Goal: Information Seeking & Learning: Understand process/instructions

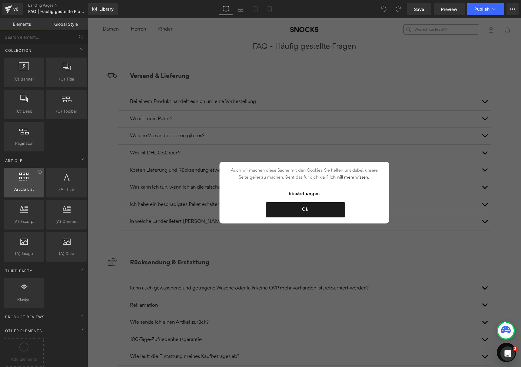
scroll to position [948, 0]
click at [25, 348] on div at bounding box center [23, 349] width 37 height 14
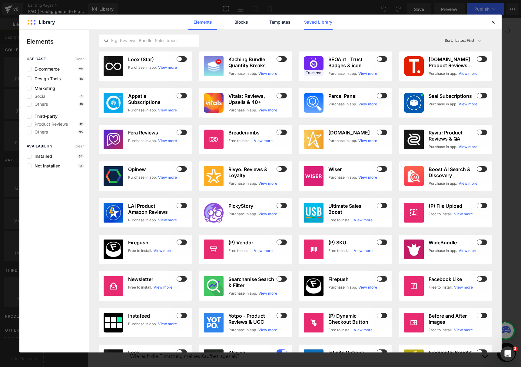
click at [322, 21] on link "Saved Library" at bounding box center [318, 22] width 29 height 15
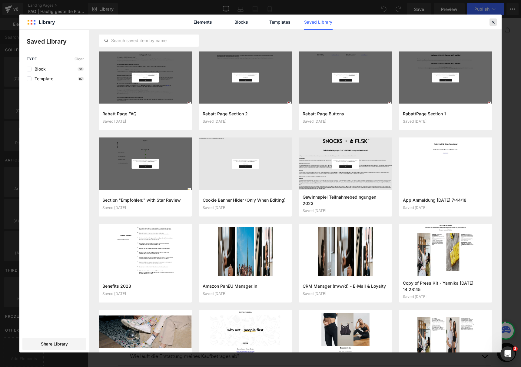
click at [491, 19] on div at bounding box center [492, 21] width 7 height 7
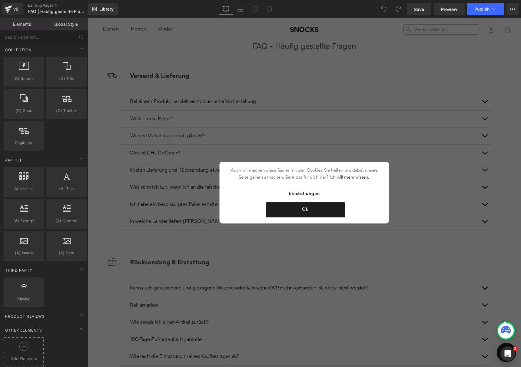
click at [31, 349] on div at bounding box center [23, 349] width 37 height 14
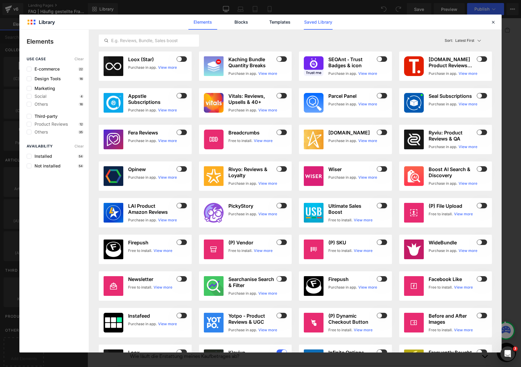
click at [320, 24] on link "Saved Library" at bounding box center [318, 22] width 29 height 15
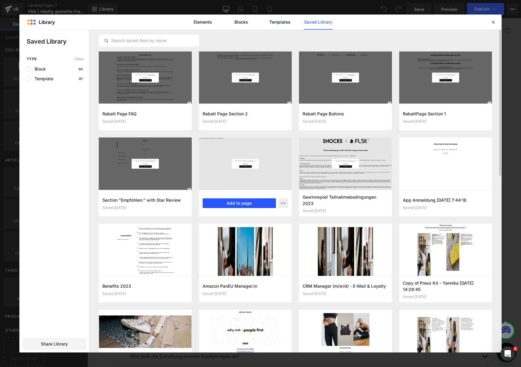
click at [245, 202] on button "Add to page" at bounding box center [240, 203] width 74 height 10
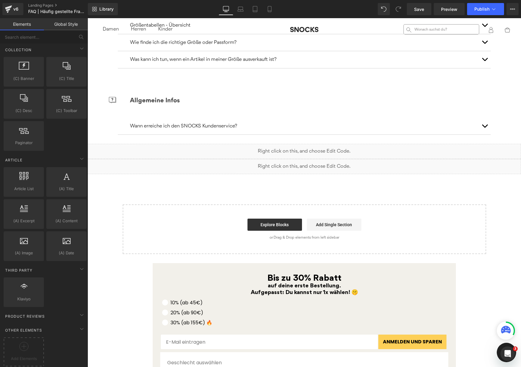
scroll to position [1040, 0]
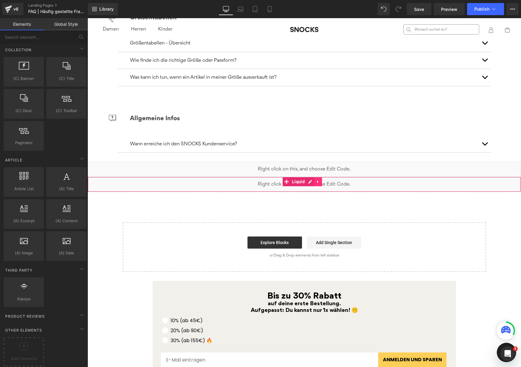
click at [318, 183] on icon at bounding box center [318, 182] width 4 height 5
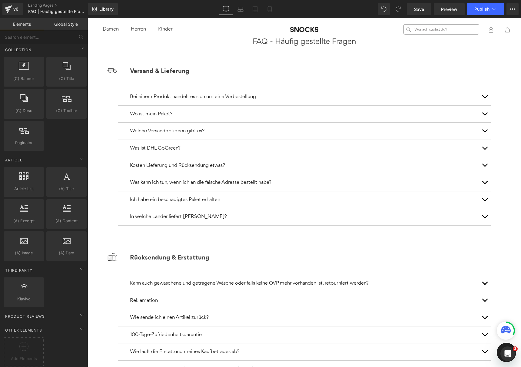
scroll to position [0, 0]
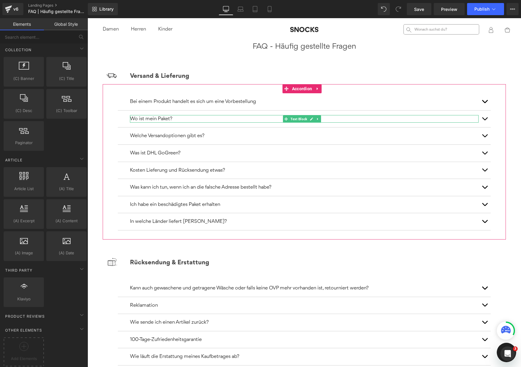
click at [286, 121] on span at bounding box center [286, 118] width 6 height 7
click at [484, 138] on button "button" at bounding box center [484, 135] width 12 height 17
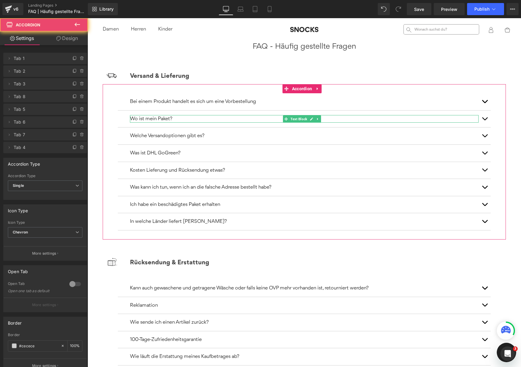
click at [499, 73] on h2 "Versand & Lieferung" at bounding box center [321, 76] width 383 height 10
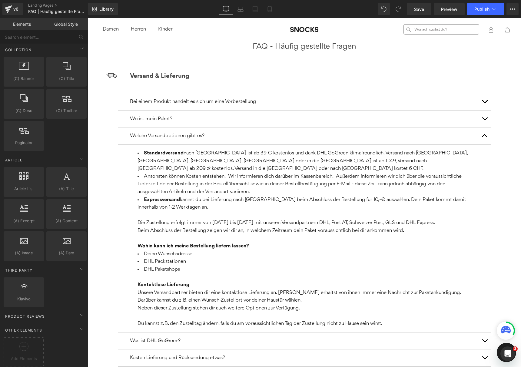
scroll to position [13, 0]
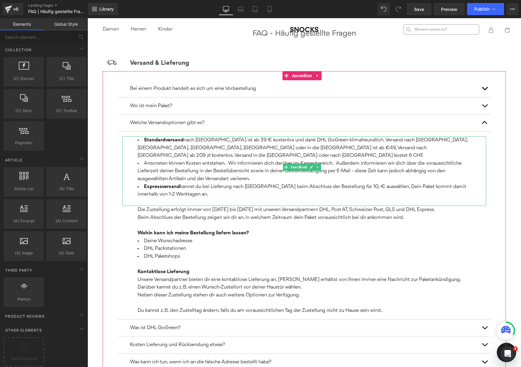
click at [242, 142] on span "nach [GEOGRAPHIC_DATA] ist ab 39 € kostenlos und dank DHL GoGreen klimafreundli…" at bounding box center [302, 147] width 330 height 21
click at [243, 140] on span "nach [GEOGRAPHIC_DATA] ist ab 39 € kostenlos und dank DHL GoGreen klimafreundli…" at bounding box center [302, 147] width 330 height 21
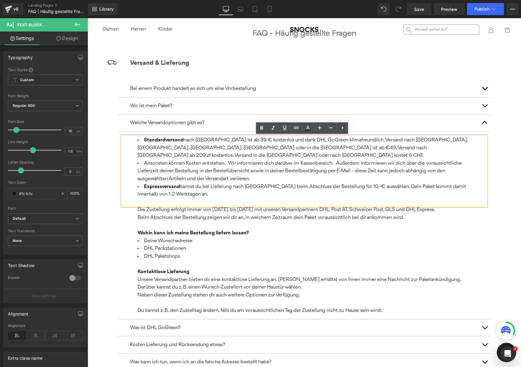
drag, startPoint x: 225, startPoint y: 142, endPoint x: 194, endPoint y: 143, distance: 31.2
click at [225, 142] on span "nach [GEOGRAPHIC_DATA] ist ab 39 € kostenlos und dank DHL GoGreen klimafreundli…" at bounding box center [302, 147] width 330 height 21
click at [242, 139] on span "nach [GEOGRAPHIC_DATA] ist ab 39 € kostenlos und dank DHL GoGreen klimafreundli…" at bounding box center [302, 147] width 330 height 21
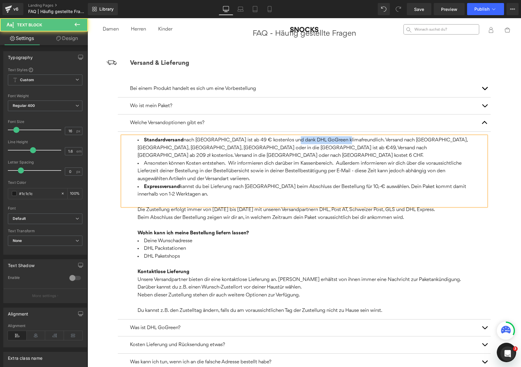
drag, startPoint x: 293, startPoint y: 137, endPoint x: 343, endPoint y: 137, distance: 49.7
click at [343, 137] on li "Standardversand nach [GEOGRAPHIC_DATA] ist ab 49 € kostenlos und dank DHL GoGre…" at bounding box center [303, 147] width 333 height 23
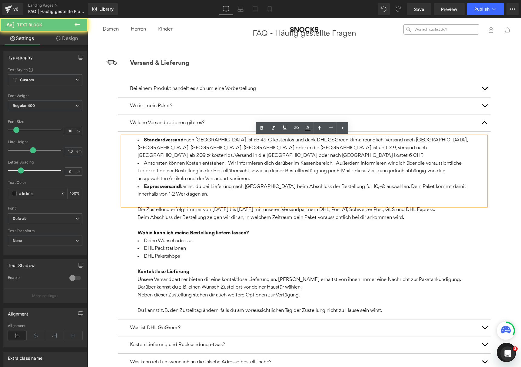
click at [355, 138] on span "nach [GEOGRAPHIC_DATA] ist ab 49 € kostenlos und dank DHL GoGreen klimafreundli…" at bounding box center [302, 147] width 330 height 21
click at [234, 149] on span "nach [GEOGRAPHIC_DATA] ist ab 49 € kostenlos und dank DHL GoGreen klimafreundli…" at bounding box center [302, 147] width 330 height 21
click at [220, 149] on span "nach [GEOGRAPHIC_DATA] ist ab 49 € kostenlos und dank DHL GoGreen klimafreundli…" at bounding box center [302, 147] width 330 height 21
click at [218, 149] on span "nach [GEOGRAPHIC_DATA] ist ab 49 € kostenlos und dank DHL GoGreen klimafreundli…" at bounding box center [302, 147] width 330 height 21
click at [217, 149] on span "nach [GEOGRAPHIC_DATA] ist ab 49 € kostenlos und dank DHL GoGreen klimafreundli…" at bounding box center [302, 147] width 330 height 21
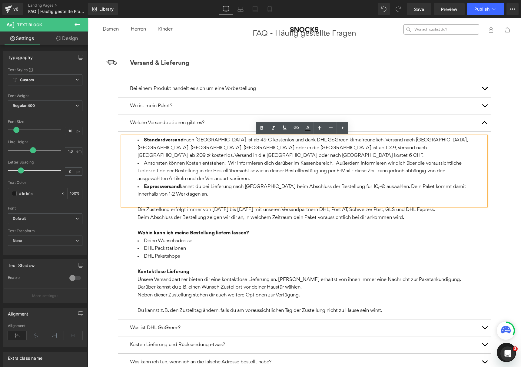
click at [230, 147] on span "nach [GEOGRAPHIC_DATA] ist ab 49 € kostenlos und dank DHL GoGreen klimafreundli…" at bounding box center [302, 147] width 330 height 21
click at [233, 149] on span "nach [GEOGRAPHIC_DATA] ist ab 49 € kostenlos und dank DHL GoGreen klimafreundli…" at bounding box center [302, 147] width 330 height 21
drag, startPoint x: 279, startPoint y: 148, endPoint x: 300, endPoint y: 149, distance: 21.5
click at [300, 149] on span "nach [GEOGRAPHIC_DATA] ist ab 49 € kostenlos und dank DHL GoGreen klimafreundli…" at bounding box center [302, 147] width 330 height 21
click at [318, 149] on span "nach [GEOGRAPHIC_DATA] ist ab 49 € kostenlos und dank DHL GoGreen klimafreundli…" at bounding box center [302, 147] width 330 height 21
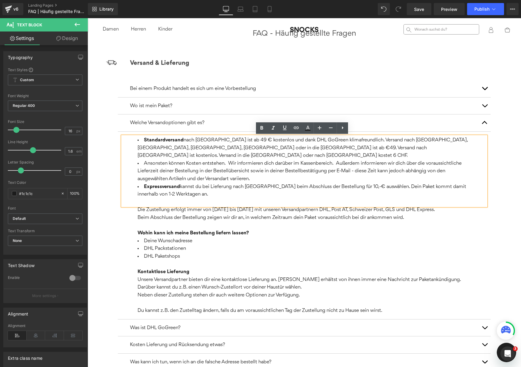
click at [427, 148] on span "nach [GEOGRAPHIC_DATA] ist ab 49 € kostenlos und dank DHL GoGreen klimafreundli…" at bounding box center [302, 147] width 330 height 21
drag, startPoint x: 429, startPoint y: 148, endPoint x: 438, endPoint y: 148, distance: 9.1
click at [429, 147] on span "nach [GEOGRAPHIC_DATA] ist ab 49 € kostenlos und dank DHL GoGreen klimafreundli…" at bounding box center [302, 147] width 330 height 21
click at [170, 157] on li "Standardversand nach [GEOGRAPHIC_DATA] ist ab 49 € kostenlos und dank DHL GoGre…" at bounding box center [303, 147] width 333 height 23
click at [298, 170] on li "Ansonsten können Kosten entstehen. Wir informieren dich darüber im Kassenbereic…" at bounding box center [303, 171] width 333 height 23
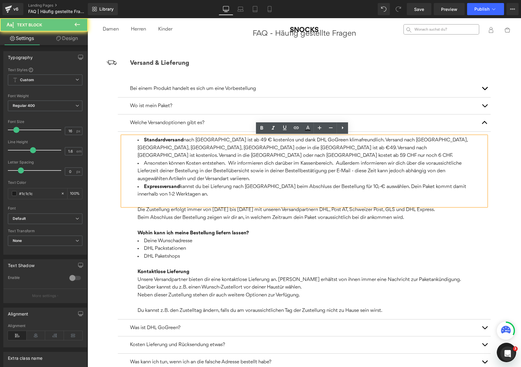
click at [336, 175] on li "Ansonsten können Kosten entstehen. Wir informieren dich darüber im Kassenbereic…" at bounding box center [303, 171] width 333 height 23
click at [344, 171] on li "Ansonsten können Kosten entstehen. Wir informieren dich darüber im Kassenbereic…" at bounding box center [303, 171] width 333 height 23
click at [358, 186] on span "kannst du bei Lieferung nach [GEOGRAPHIC_DATA] beim Abschluss der Bestellung fü…" at bounding box center [301, 190] width 329 height 13
click at [485, 124] on span "button" at bounding box center [485, 124] width 0 height 0
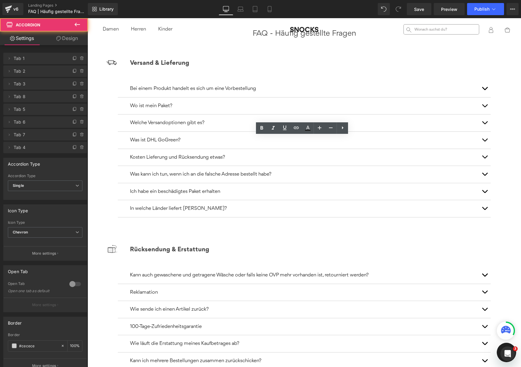
click at [481, 157] on button "button" at bounding box center [484, 157] width 12 height 17
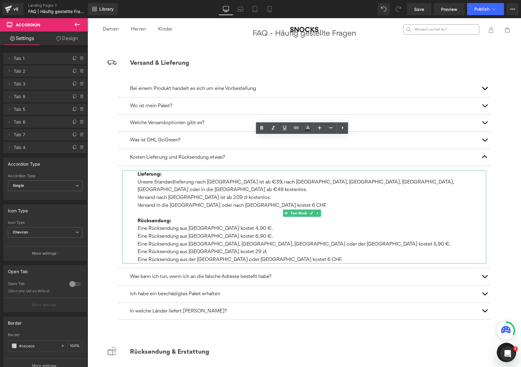
click at [264, 183] on p "Unsere Standardlieferung nach [GEOGRAPHIC_DATA] ist ab €39, nach [GEOGRAPHIC_DA…" at bounding box center [303, 189] width 333 height 23
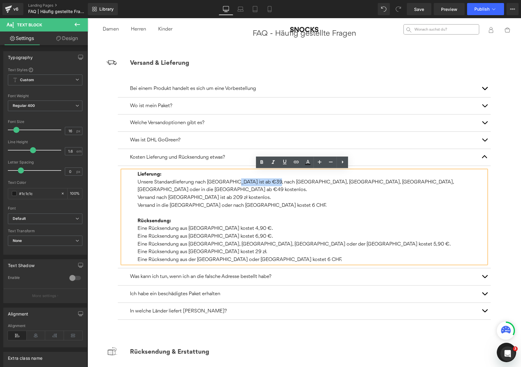
drag, startPoint x: 268, startPoint y: 182, endPoint x: 235, endPoint y: 183, distance: 32.7
click at [235, 183] on p "Unsere Standardlieferung nach [GEOGRAPHIC_DATA] ist ab €39, nach [GEOGRAPHIC_DA…" at bounding box center [303, 189] width 333 height 23
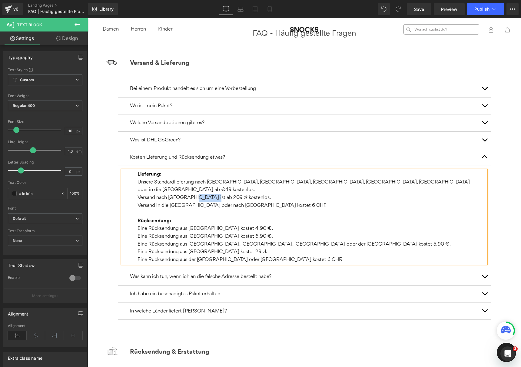
drag, startPoint x: 190, startPoint y: 190, endPoint x: 210, endPoint y: 191, distance: 20.9
click at [210, 191] on p "Unsere Standardlieferung nach [GEOGRAPHIC_DATA], [GEOGRAPHIC_DATA], [GEOGRAPHIC…" at bounding box center [303, 189] width 333 height 23
click at [261, 203] on span "Versand in die [GEOGRAPHIC_DATA] oder nach [GEOGRAPHIC_DATA] kostet 6 CHF." at bounding box center [231, 205] width 189 height 5
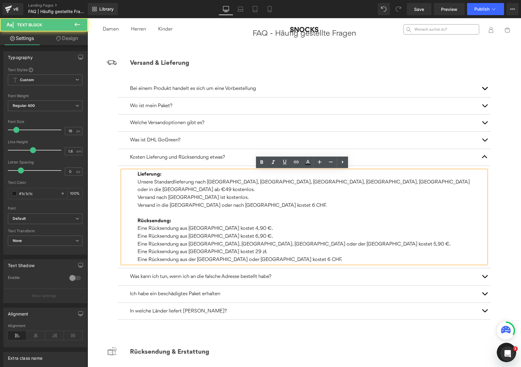
click at [259, 203] on span "Versand in die [GEOGRAPHIC_DATA] oder nach [GEOGRAPHIC_DATA] kostet 6 CHF." at bounding box center [231, 205] width 189 height 5
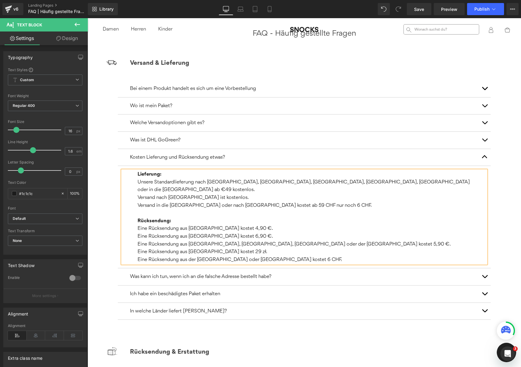
click at [485, 124] on span "button" at bounding box center [485, 124] width 0 height 0
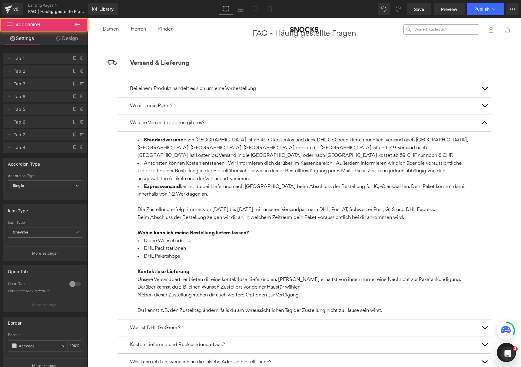
click at [480, 122] on button "button" at bounding box center [484, 122] width 12 height 17
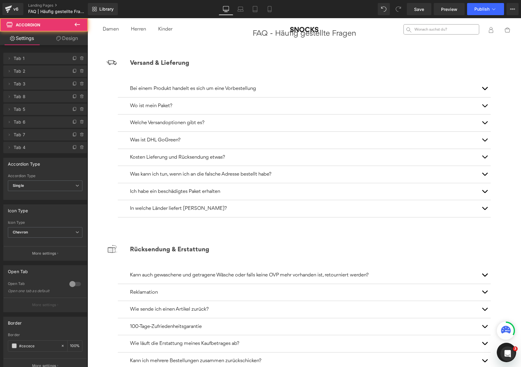
click at [478, 121] on button "button" at bounding box center [484, 122] width 12 height 17
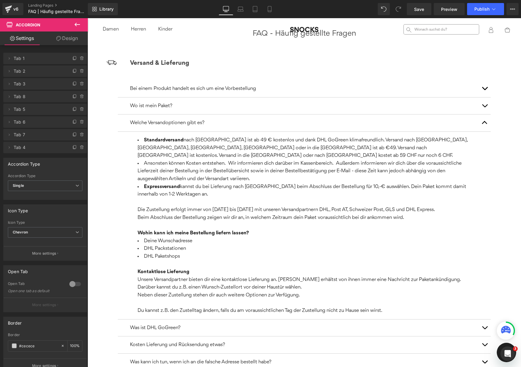
click at [478, 121] on button "button" at bounding box center [484, 122] width 12 height 17
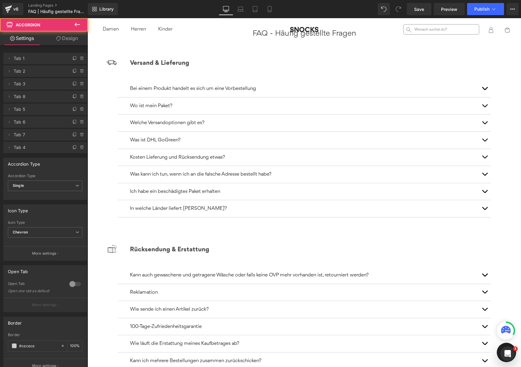
click at [479, 156] on button "button" at bounding box center [484, 157] width 12 height 17
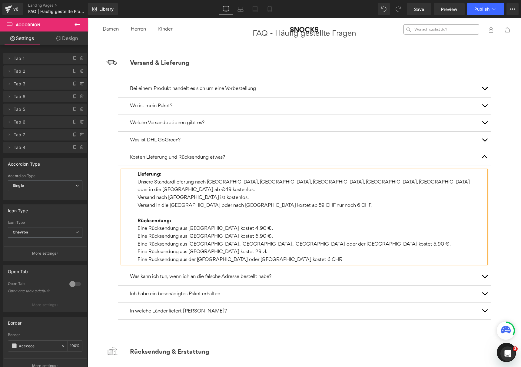
click at [485, 158] on span "button" at bounding box center [485, 158] width 0 height 0
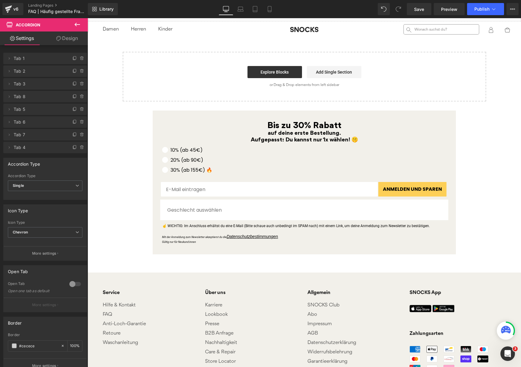
scroll to position [1036, 0]
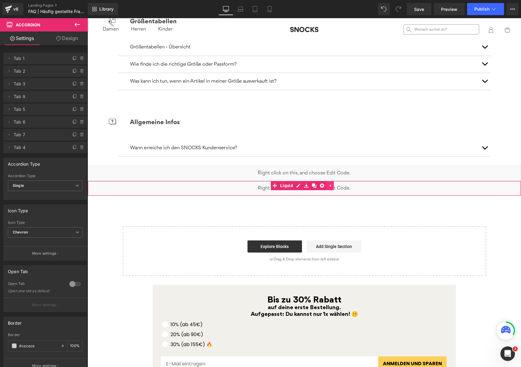
click at [374, 187] on div "Liquid" at bounding box center [304, 188] width 433 height 15
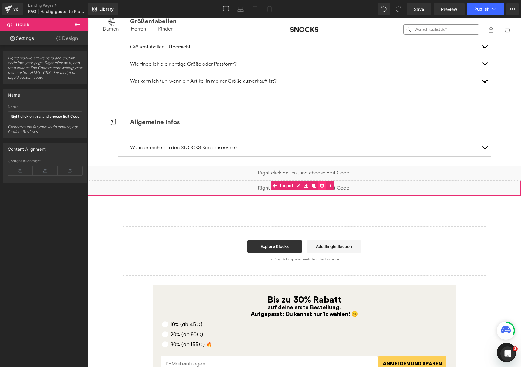
click at [321, 186] on icon at bounding box center [322, 186] width 4 height 4
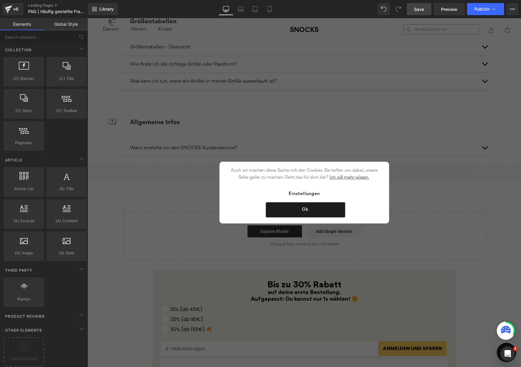
click at [417, 8] on span "Save" at bounding box center [419, 9] width 10 height 6
